Goal: Transaction & Acquisition: Purchase product/service

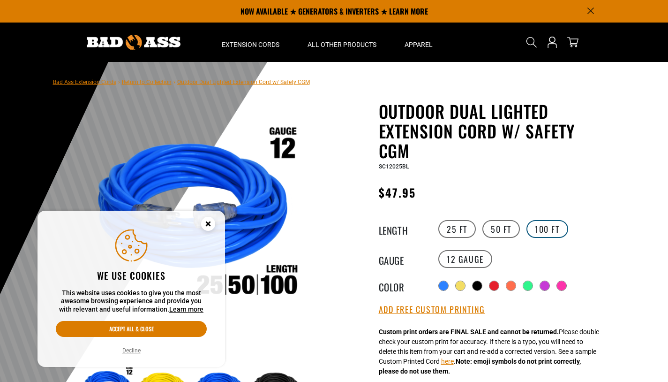
click at [539, 230] on label "100 FT" at bounding box center [548, 229] width 42 height 18
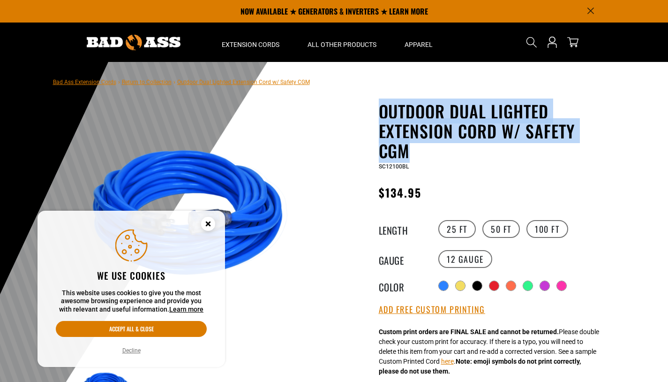
drag, startPoint x: 417, startPoint y: 157, endPoint x: 374, endPoint y: 118, distance: 57.8
click at [374, 118] on div "Outdoor Dual Lighted Extension Cord w/ Safety CGM Outdoor Dual Lighted Extensio…" at bounding box center [474, 362] width 267 height 523
copy h1 "Outdoor Dual Lighted Extension Cord w/ Safety CGM"
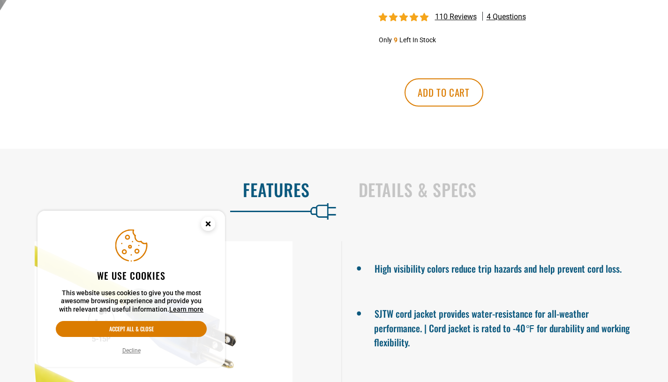
scroll to position [601, 0]
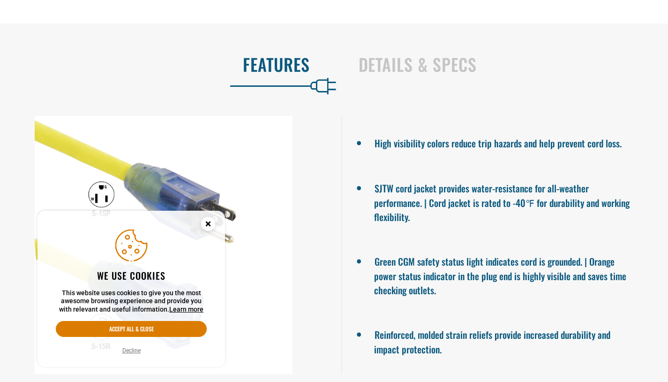
click at [208, 224] on icon "Cookie Consent" at bounding box center [207, 223] width 3 height 3
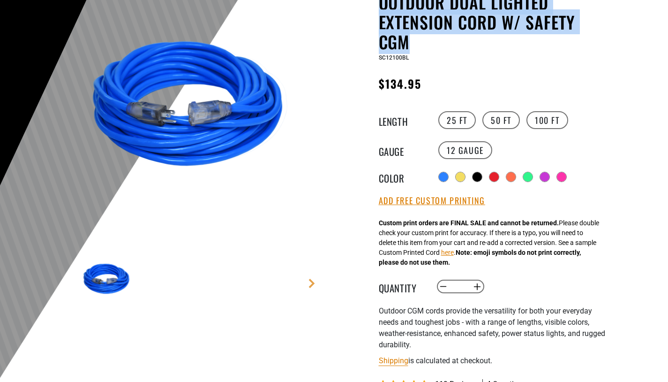
scroll to position [239, 0]
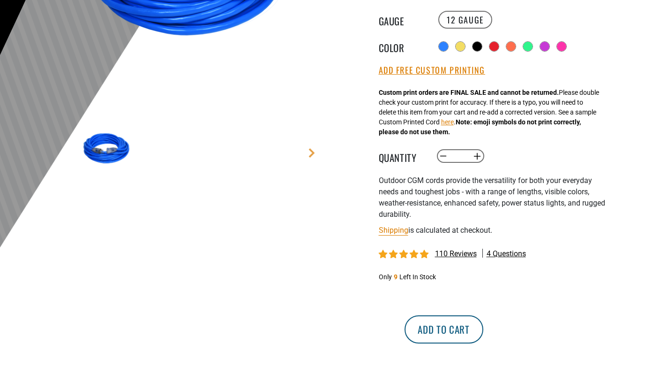
click at [483, 324] on button "Add to cart" at bounding box center [444, 329] width 79 height 28
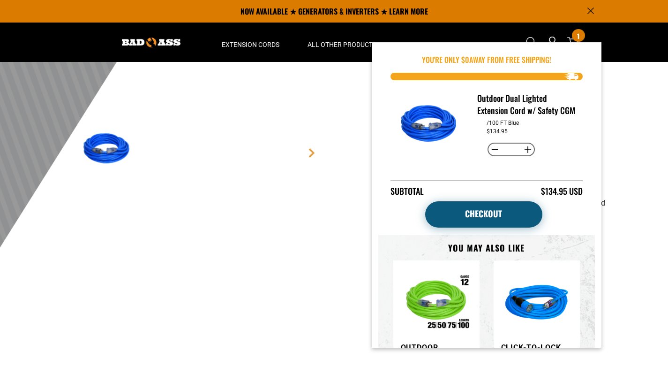
click at [494, 223] on link "Checkout" at bounding box center [483, 214] width 117 height 26
